Goal: Information Seeking & Learning: Learn about a topic

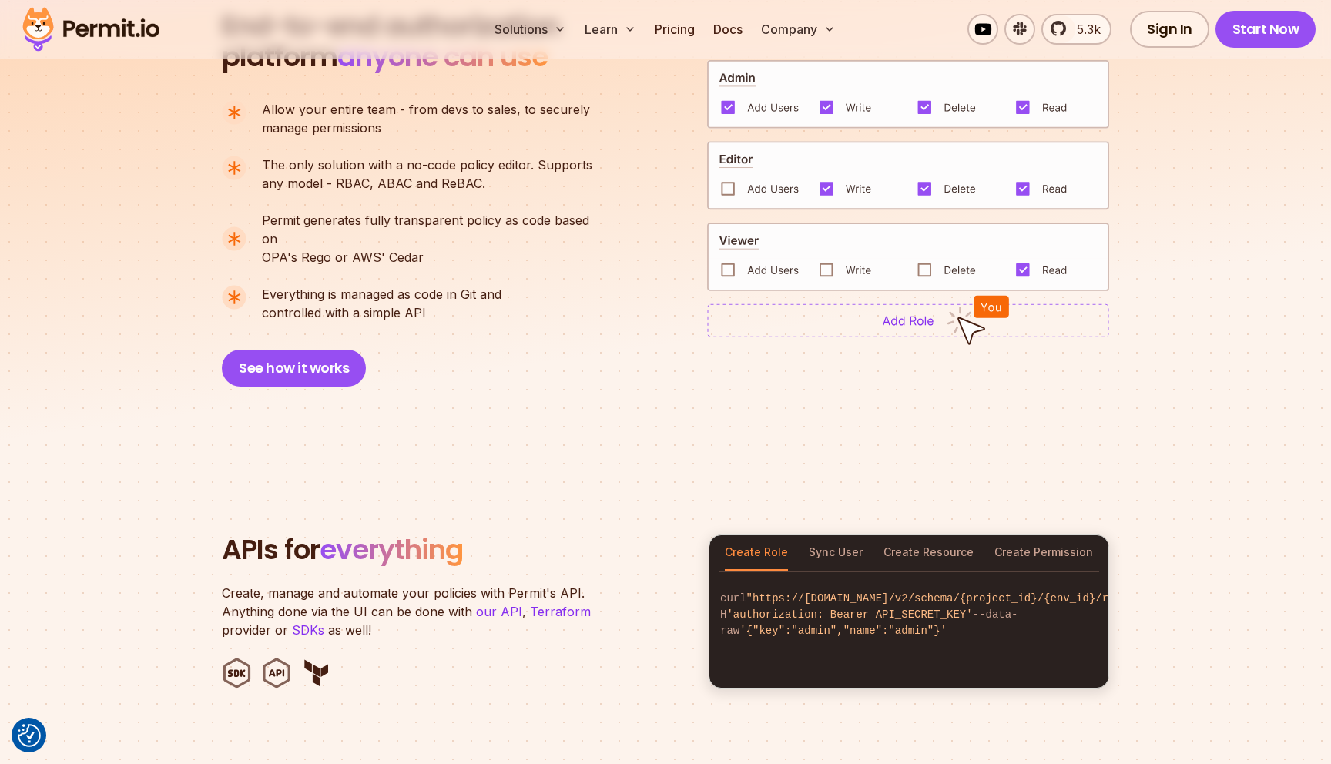
scroll to position [1167, 0]
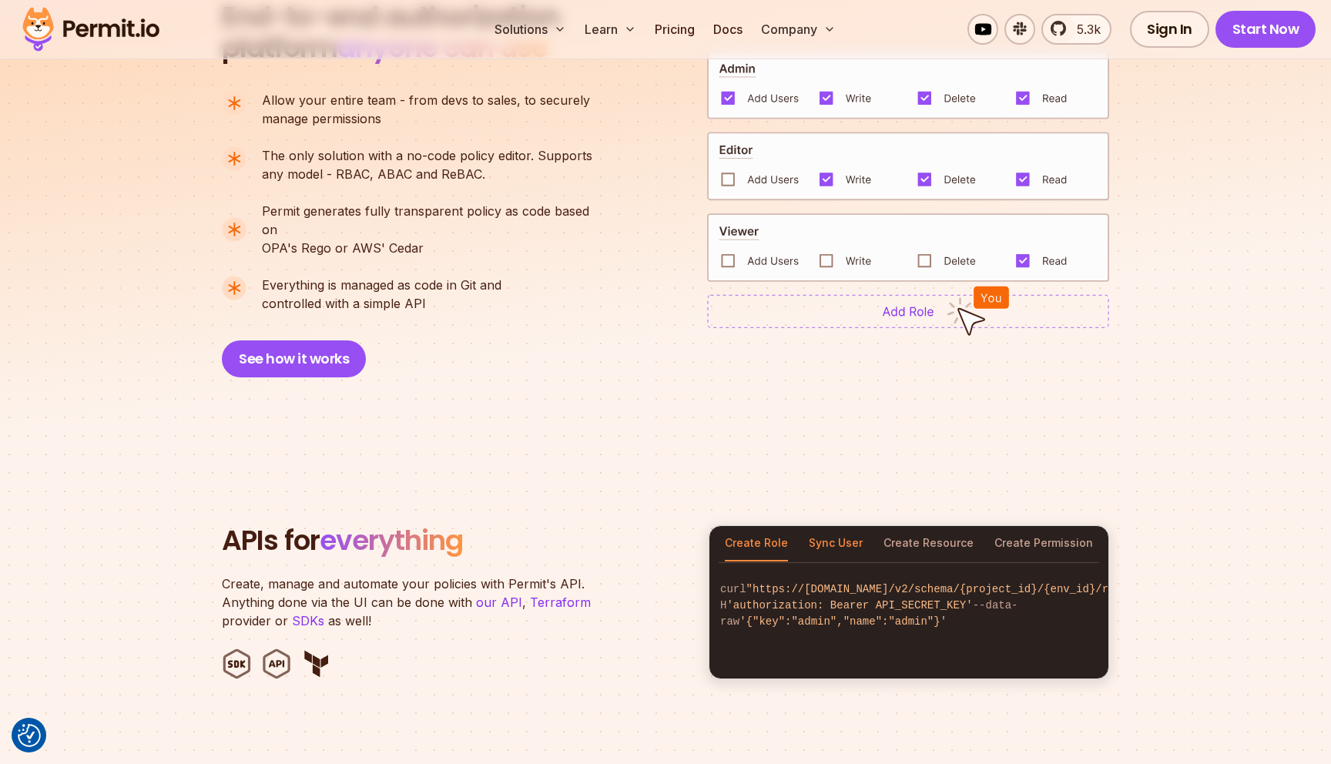
click at [843, 526] on button "Sync User" at bounding box center [836, 543] width 54 height 35
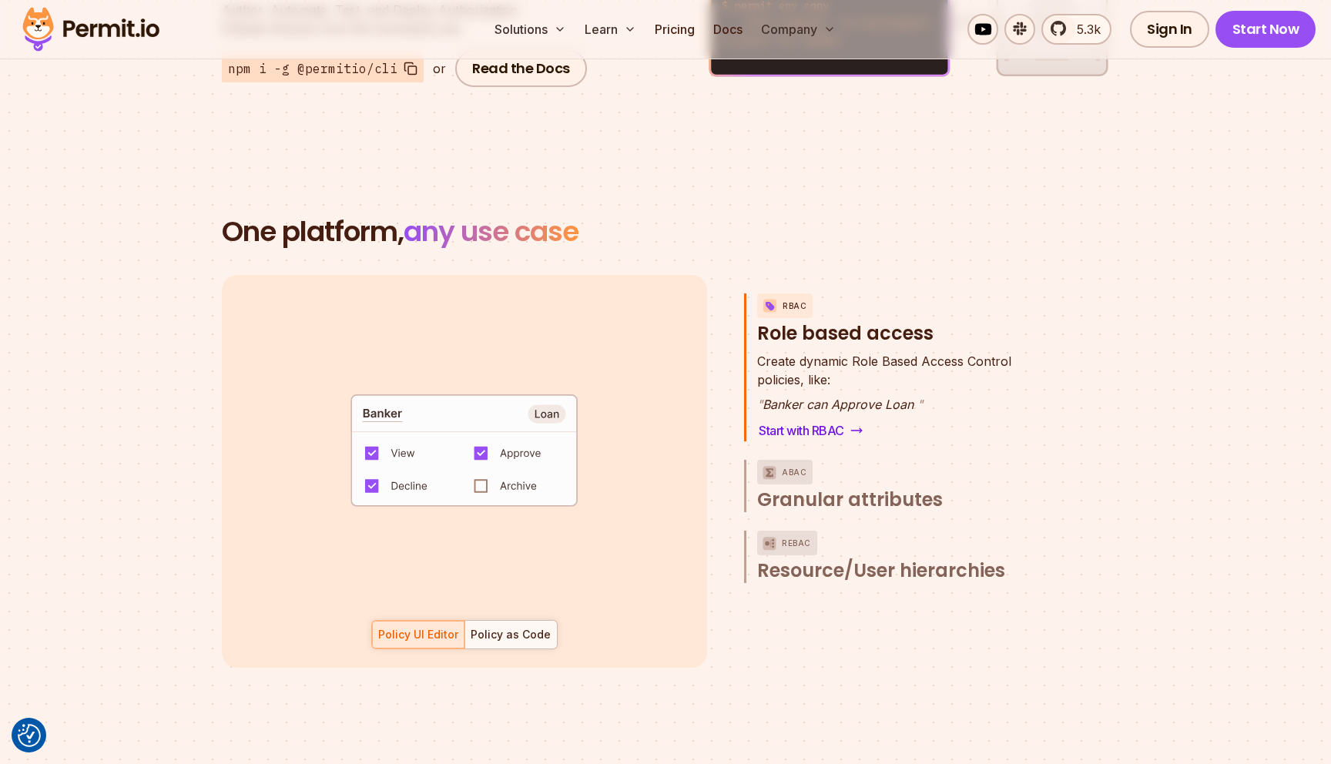
scroll to position [69, 0]
click at [806, 420] on link "Start with RBAC" at bounding box center [810, 431] width 107 height 22
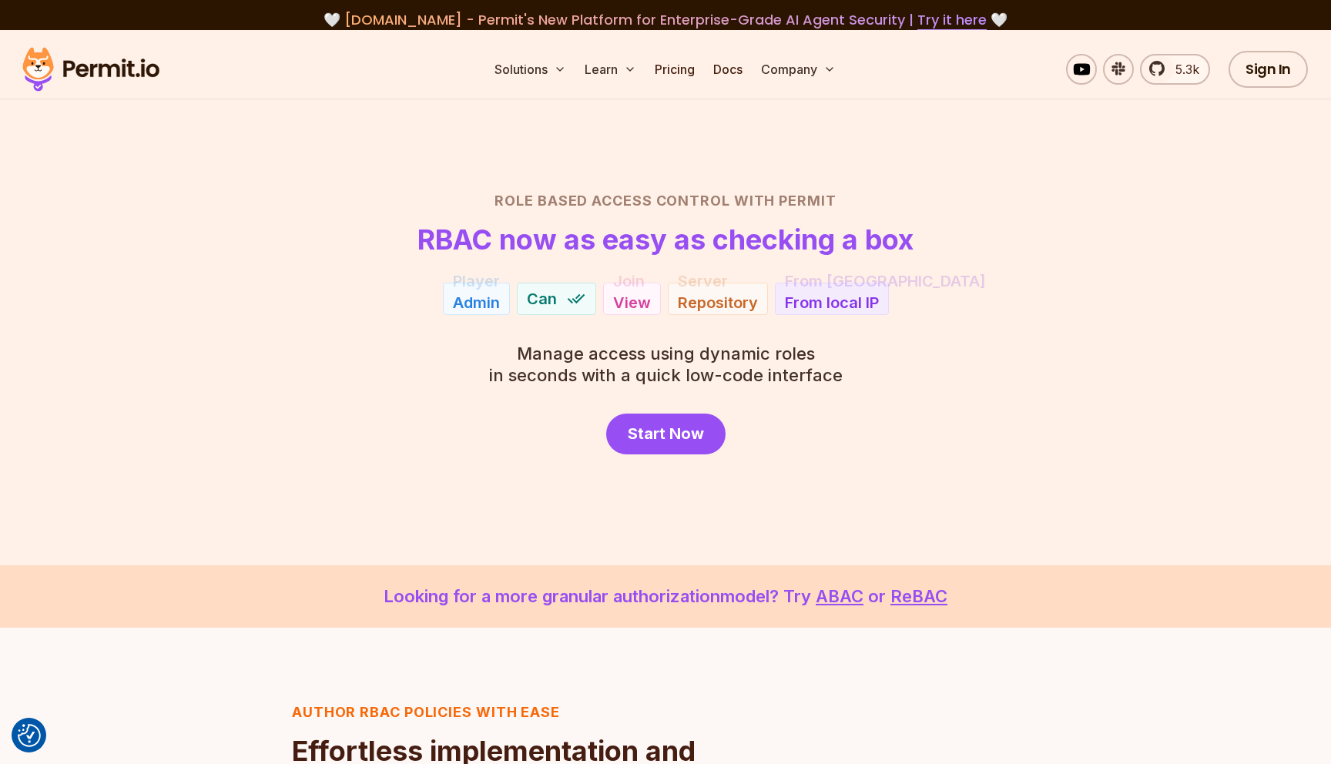
click at [609, 304] on div "Join View" at bounding box center [632, 299] width 58 height 32
click at [838, 600] on link "ABAC" at bounding box center [840, 596] width 48 height 20
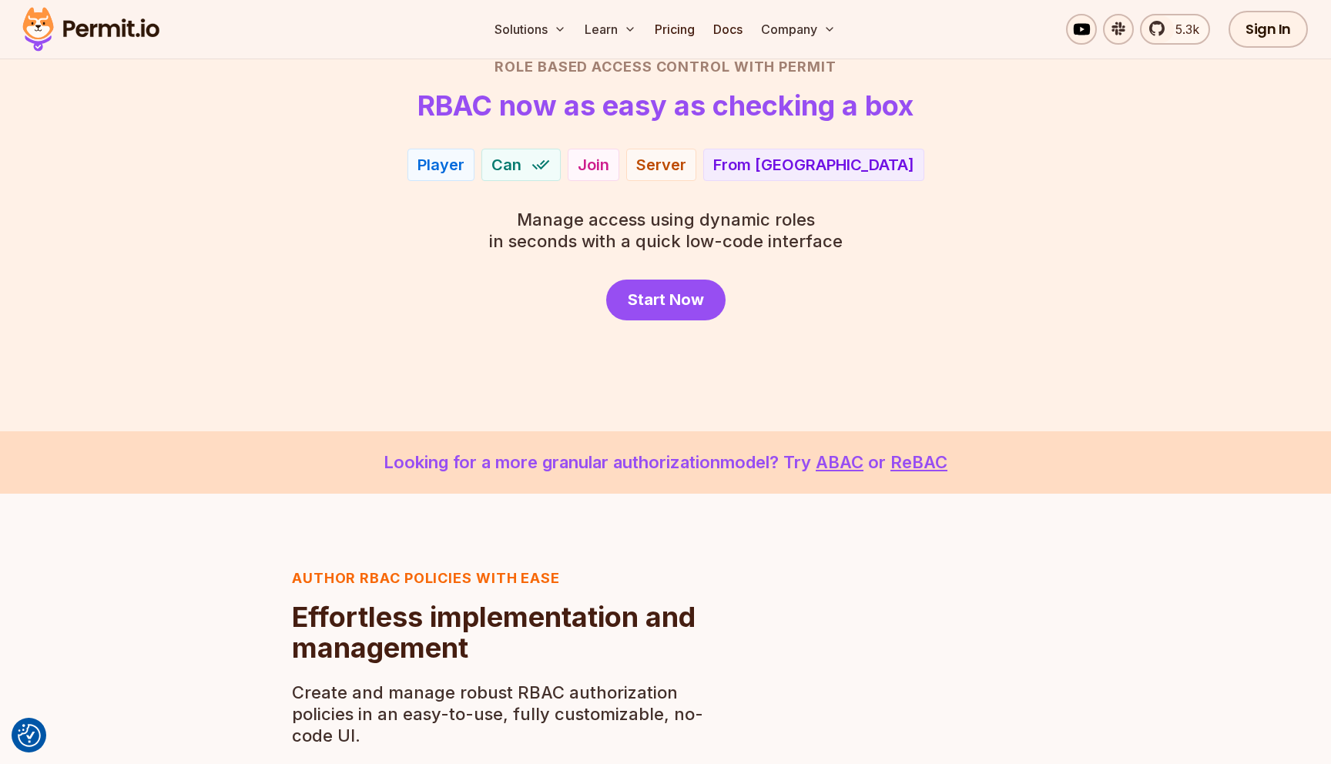
scroll to position [141, 0]
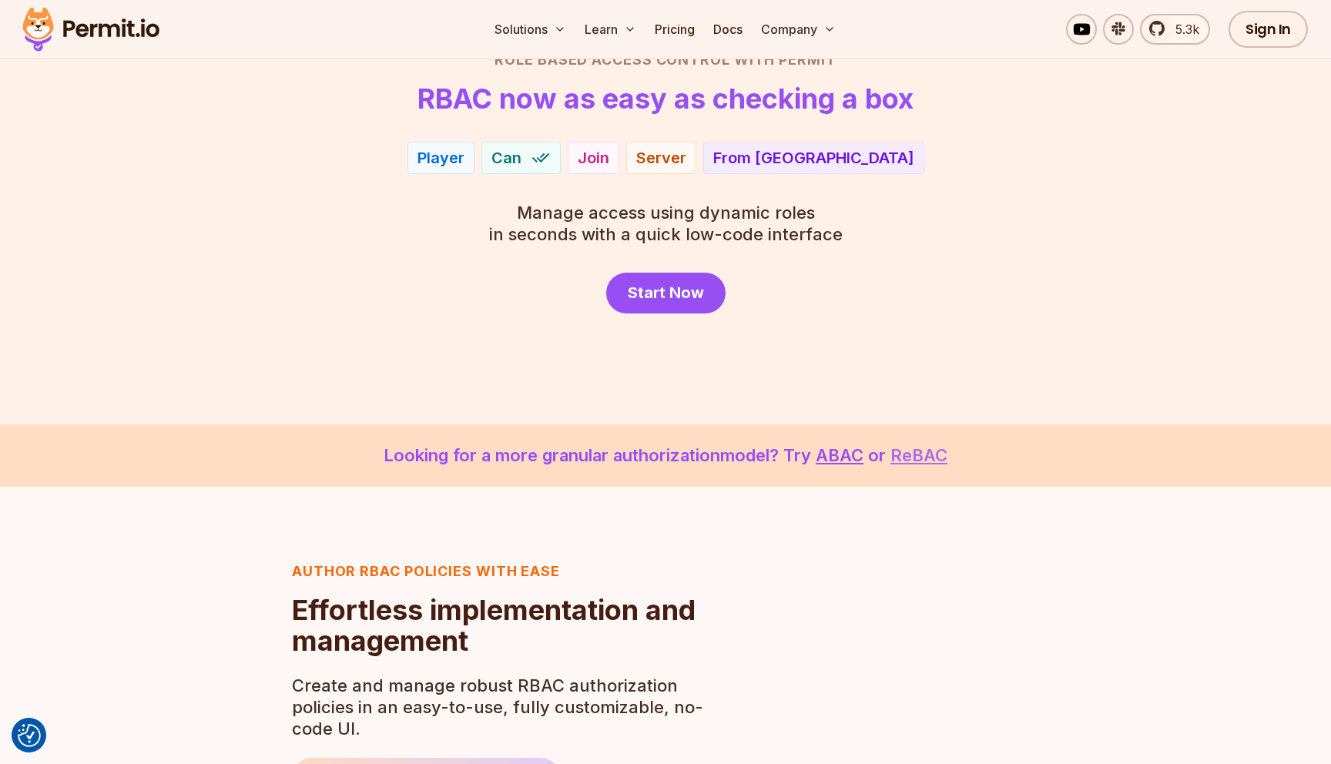
click at [925, 451] on link "ReBAC" at bounding box center [919, 455] width 57 height 20
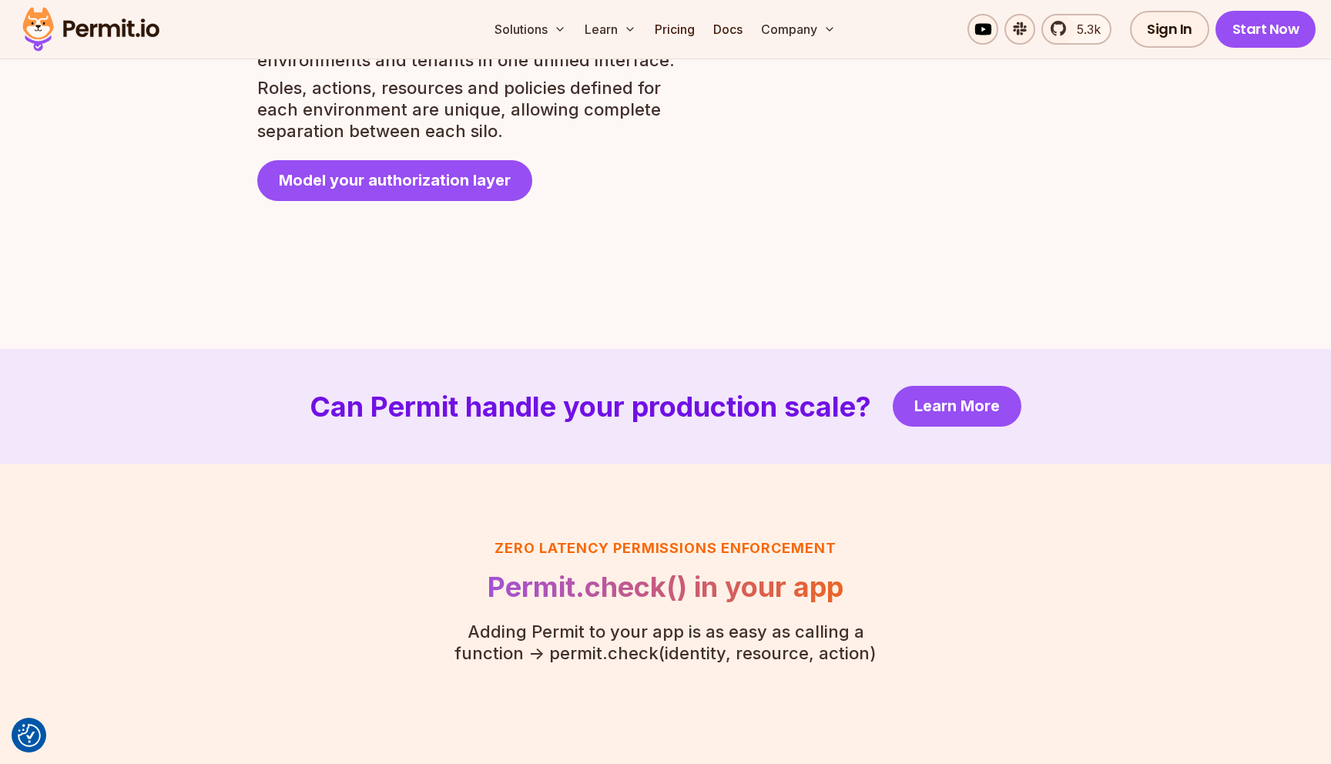
scroll to position [3047, 0]
